Goal: Task Accomplishment & Management: Manage account settings

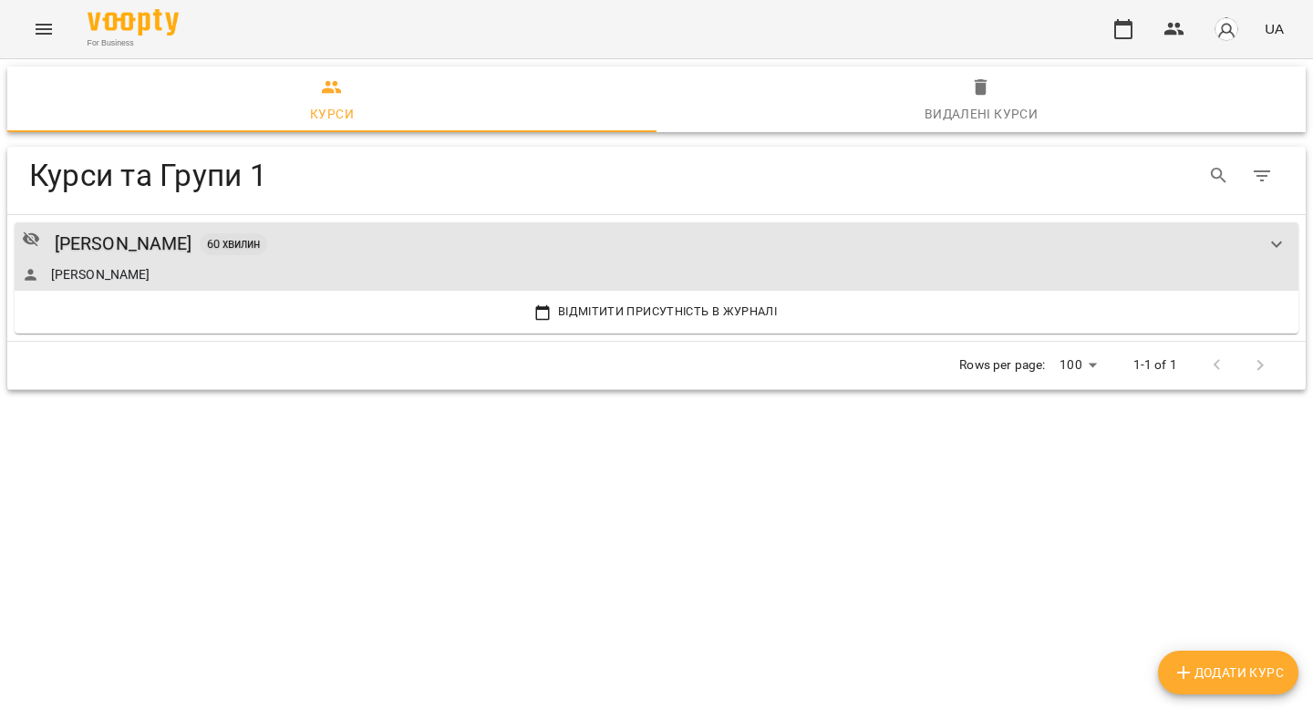
click at [39, 27] on icon "Menu" at bounding box center [44, 29] width 22 height 22
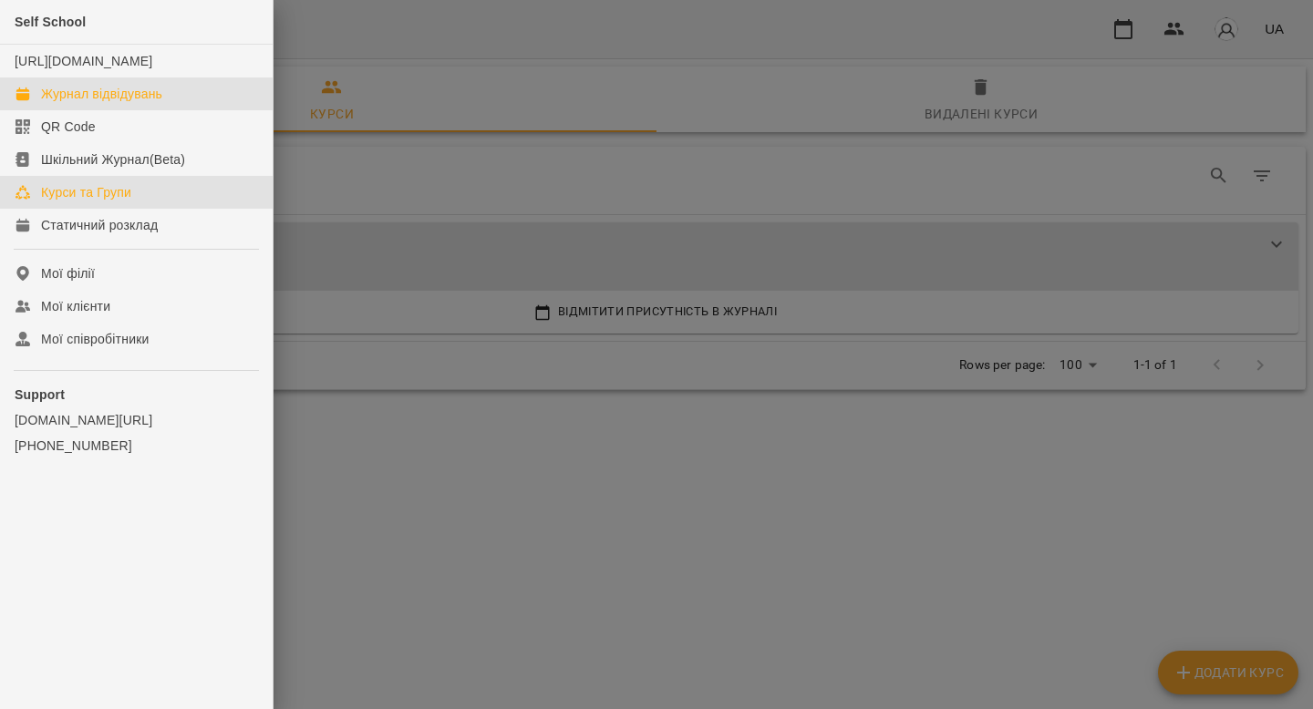
click at [55, 103] on div "Журнал відвідувань" at bounding box center [101, 94] width 121 height 18
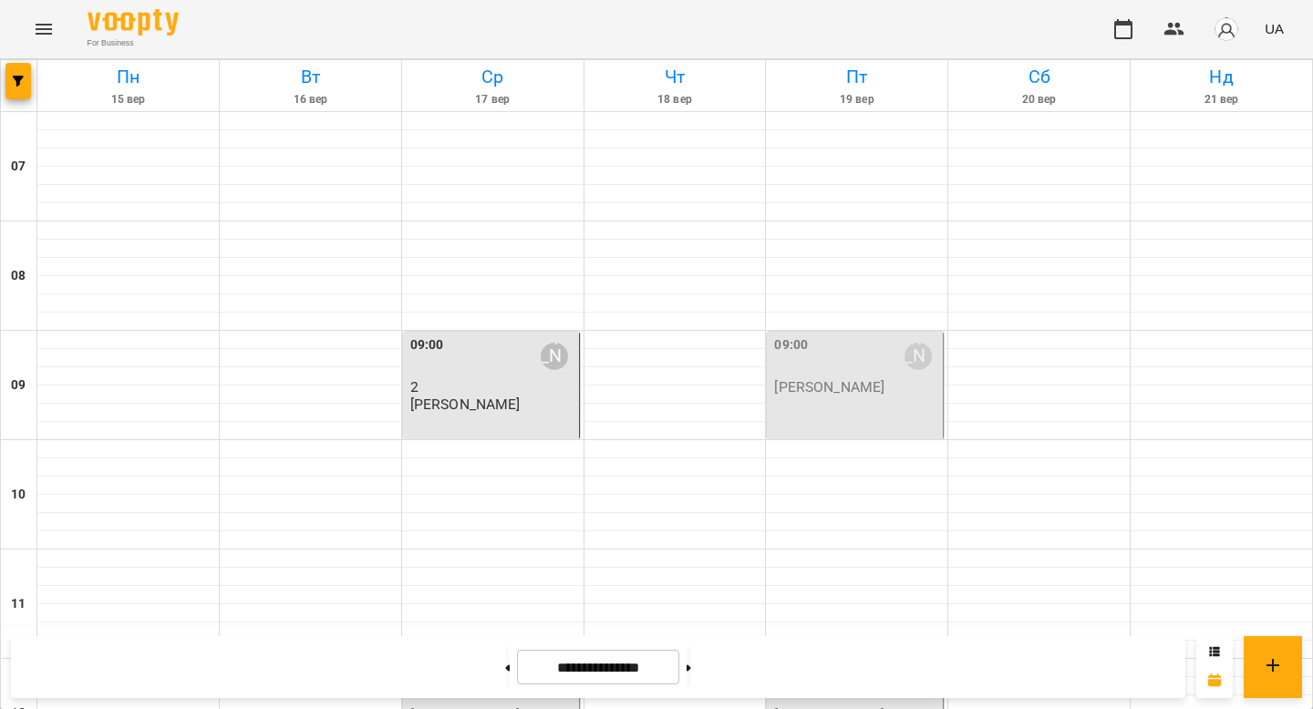
scroll to position [304, 0]
click at [497, 664] on div "12:00 [PERSON_NAME]" at bounding box center [492, 685] width 165 height 42
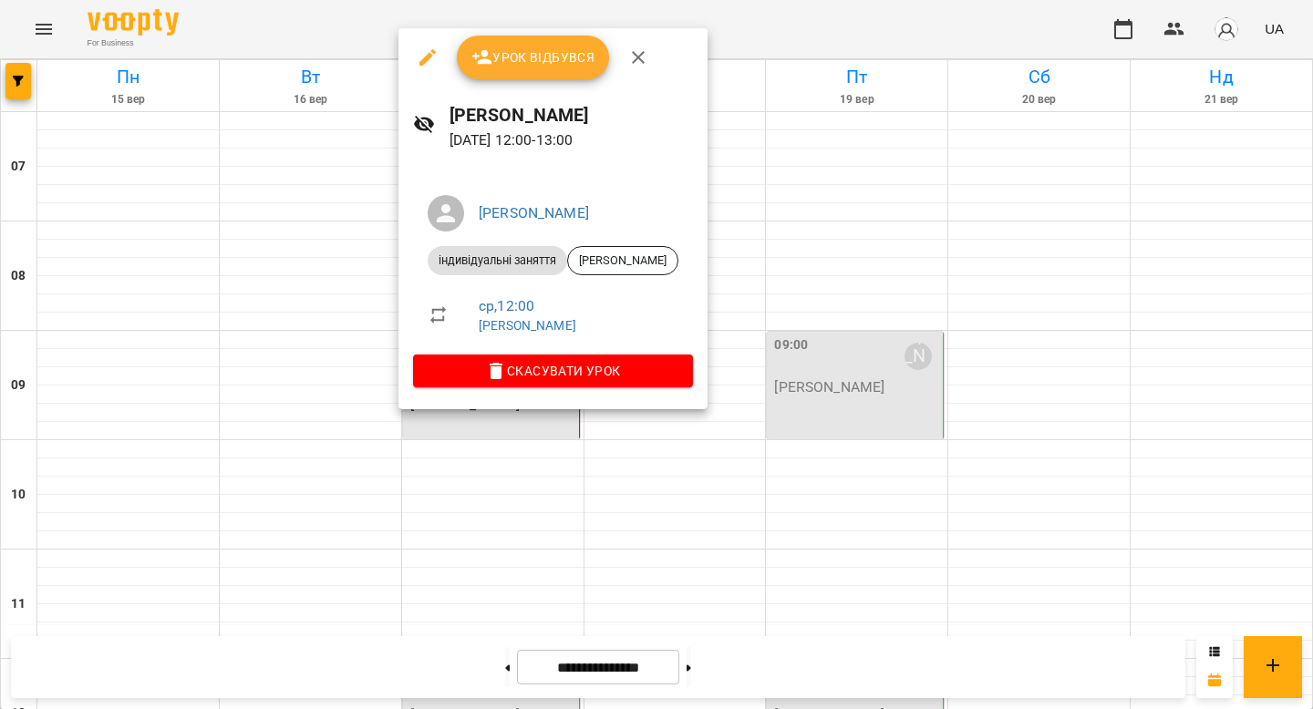
click at [558, 63] on span "Урок відбувся" at bounding box center [533, 57] width 124 height 22
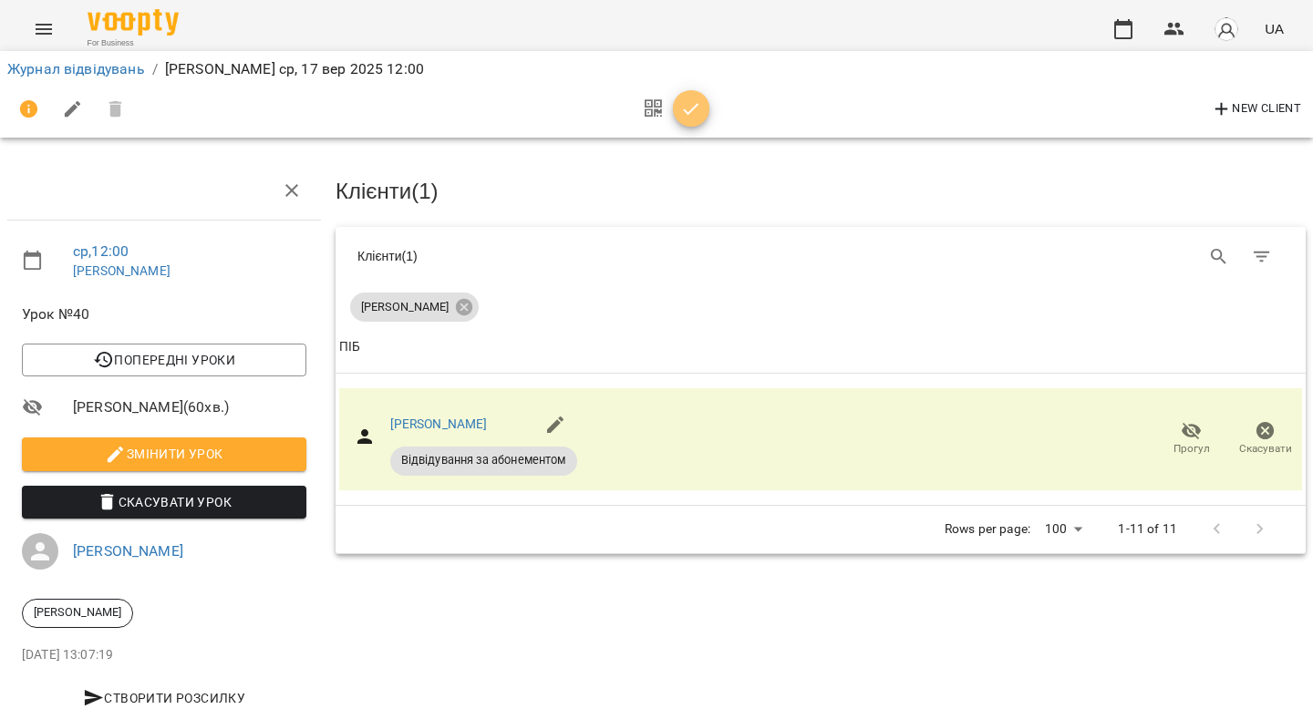
click at [698, 106] on icon "button" at bounding box center [691, 109] width 22 height 22
